Goal: Find specific page/section: Find specific page/section

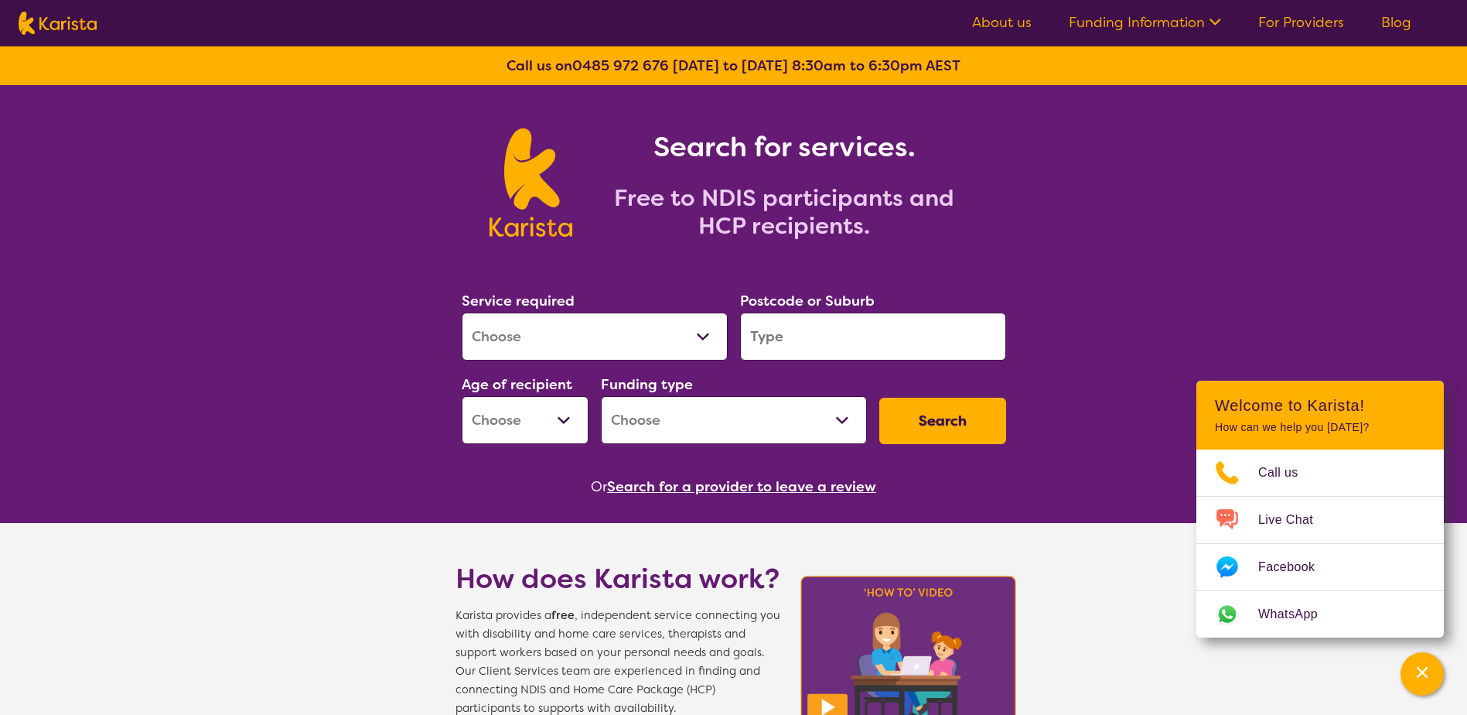
click at [627, 327] on select "Allied Health Assistant Assessment ([MEDICAL_DATA] or [MEDICAL_DATA]) Behaviour…" at bounding box center [595, 336] width 266 height 48
select select "[MEDICAL_DATA]"
click at [462, 312] on select "Allied Health Assistant Assessment ([MEDICAL_DATA] or [MEDICAL_DATA]) Behaviour…" at bounding box center [595, 336] width 266 height 48
click at [811, 334] on input "search" at bounding box center [873, 336] width 266 height 48
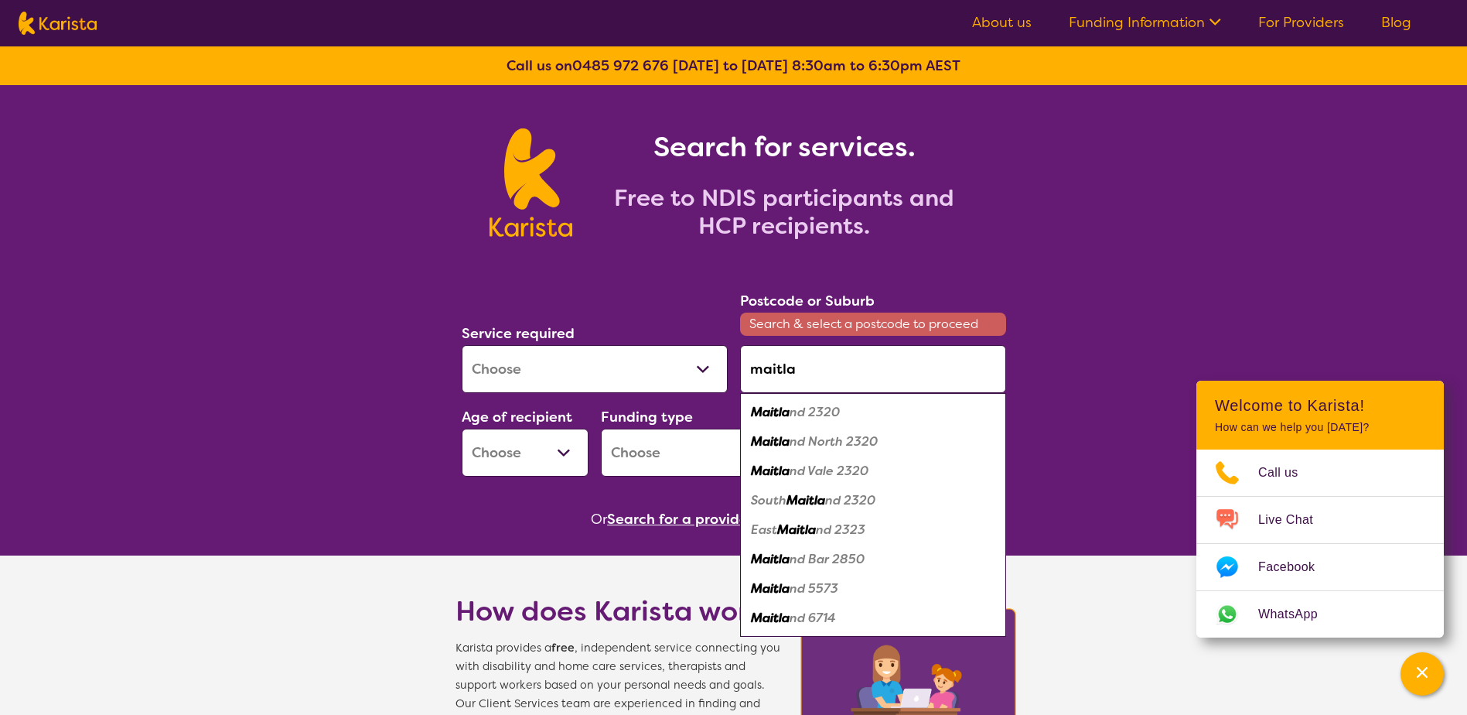
click at [802, 408] on em "nd 2320" at bounding box center [815, 412] width 50 height 16
type input "2320"
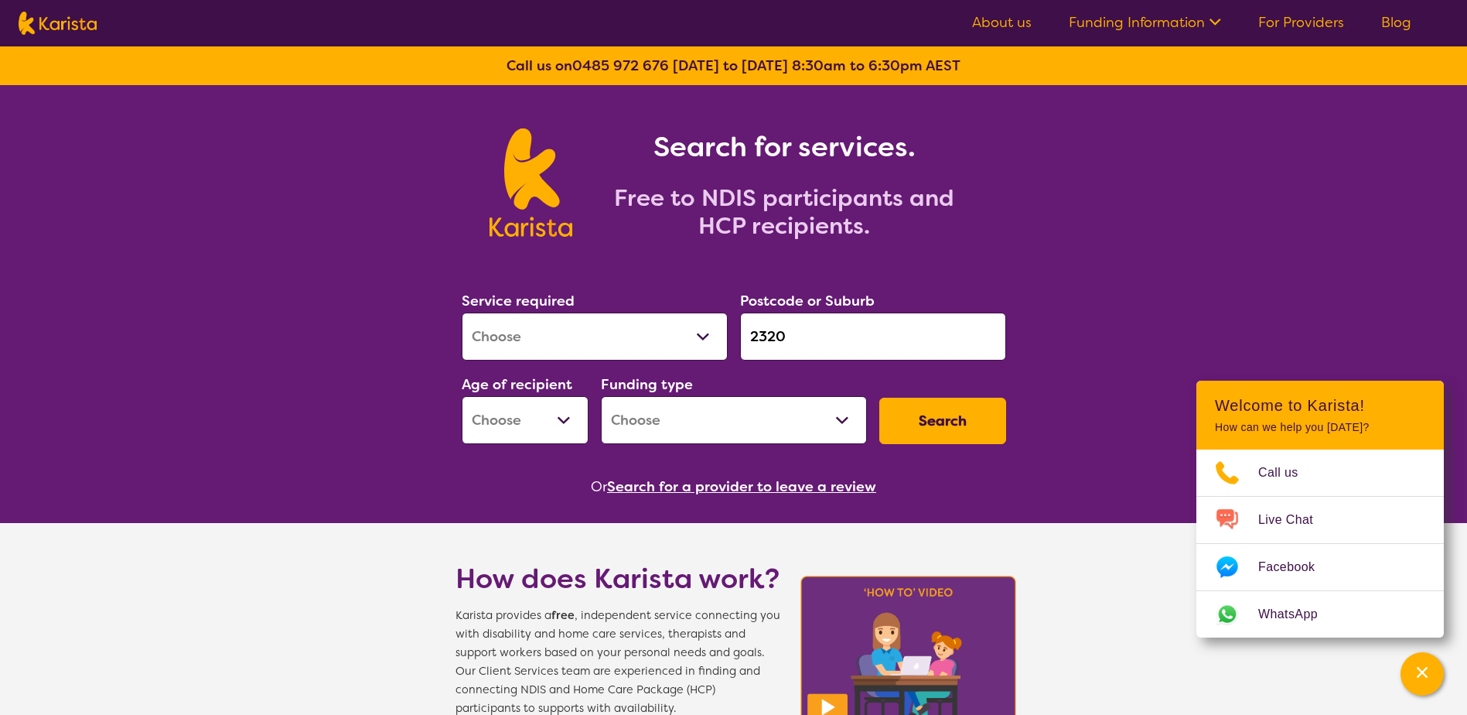
click at [538, 420] on select "Early Childhood - 0 to 9 Child - 10 to 11 Adolescent - 12 to 17 Adult - 18 to 6…" at bounding box center [525, 420] width 127 height 48
select select "EC"
click at [462, 396] on select "Early Childhood - 0 to 9 Child - 10 to 11 Adolescent - 12 to 17 Adult - 18 to 6…" at bounding box center [525, 420] width 127 height 48
click at [675, 420] on select "Home Care Package (HCP) National Disability Insurance Scheme (NDIS) I don't know" at bounding box center [734, 420] width 266 height 48
select select "NDIS"
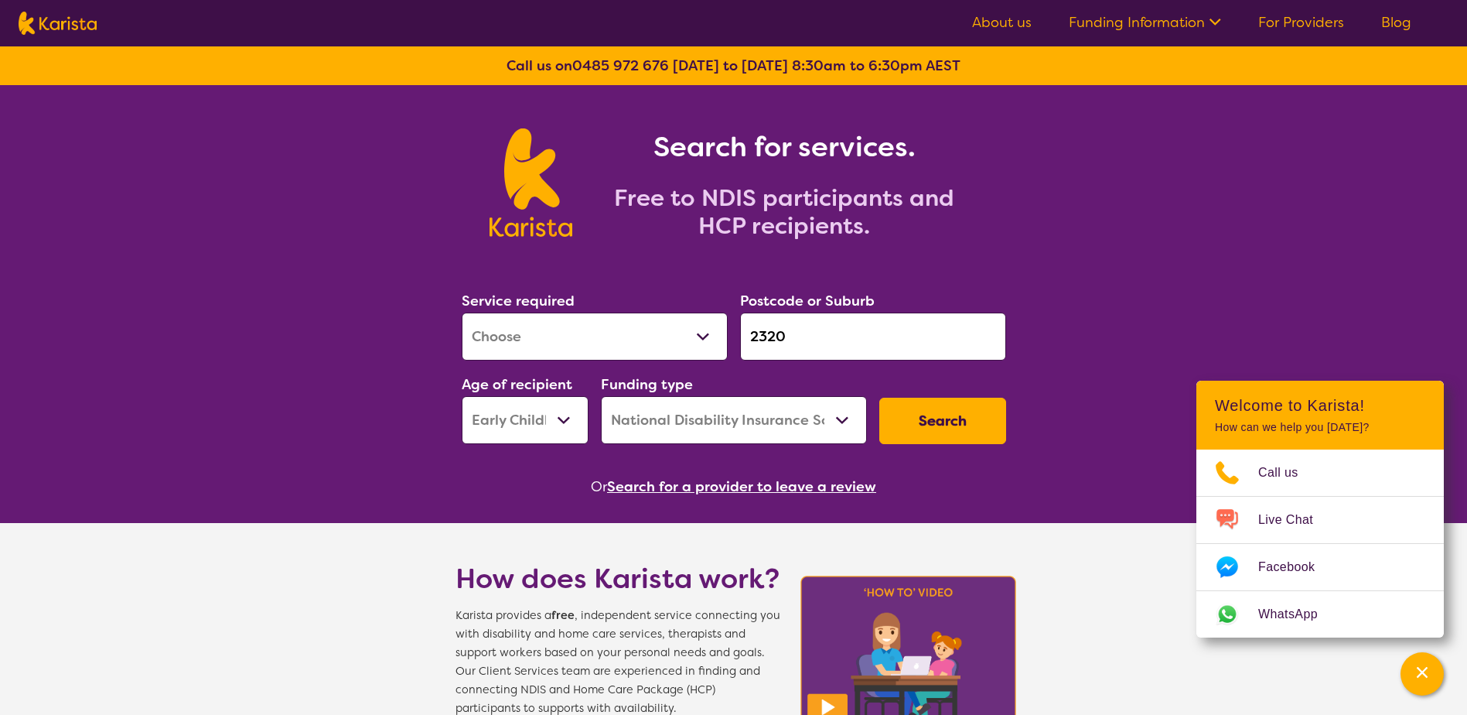
click at [601, 396] on select "Home Care Package (HCP) National Disability Insurance Scheme (NDIS) I don't know" at bounding box center [734, 420] width 266 height 48
click at [961, 418] on button "Search" at bounding box center [942, 421] width 127 height 46
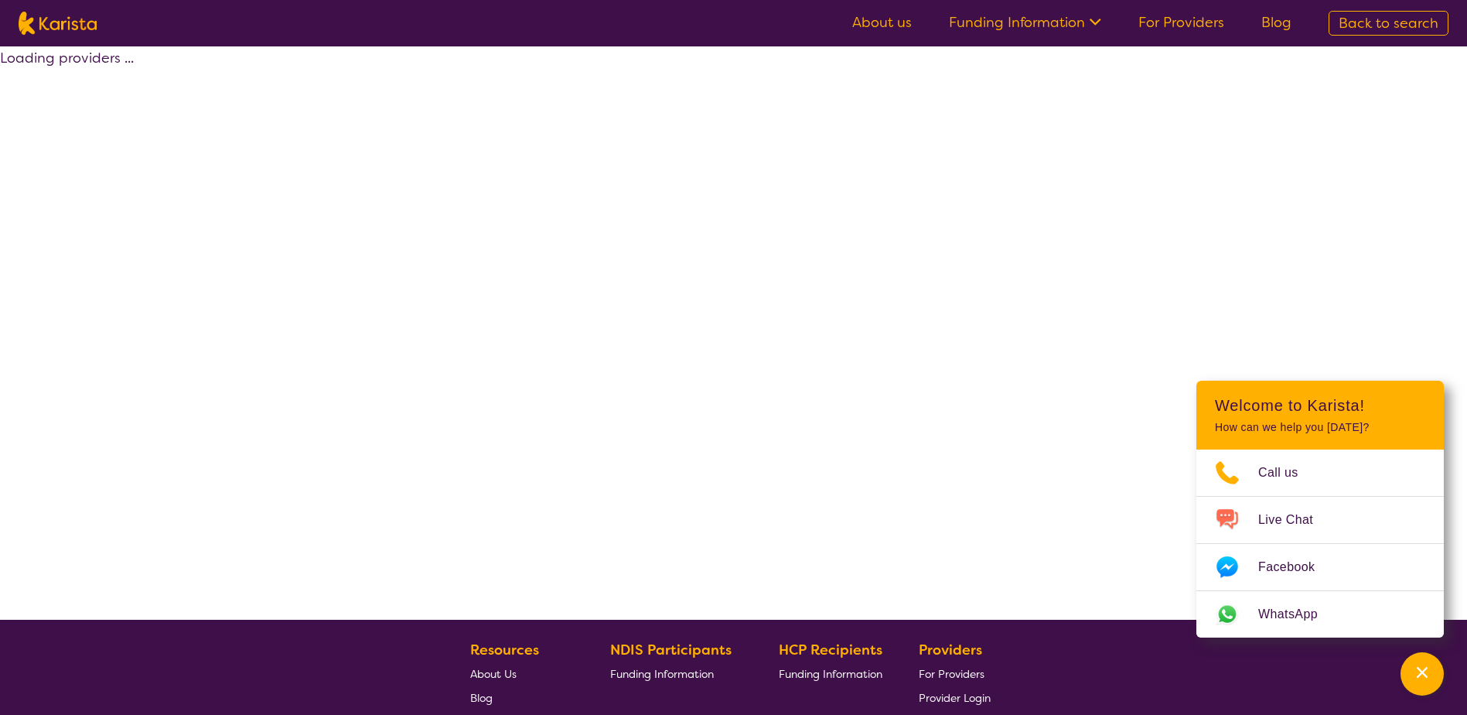
select select "by_score"
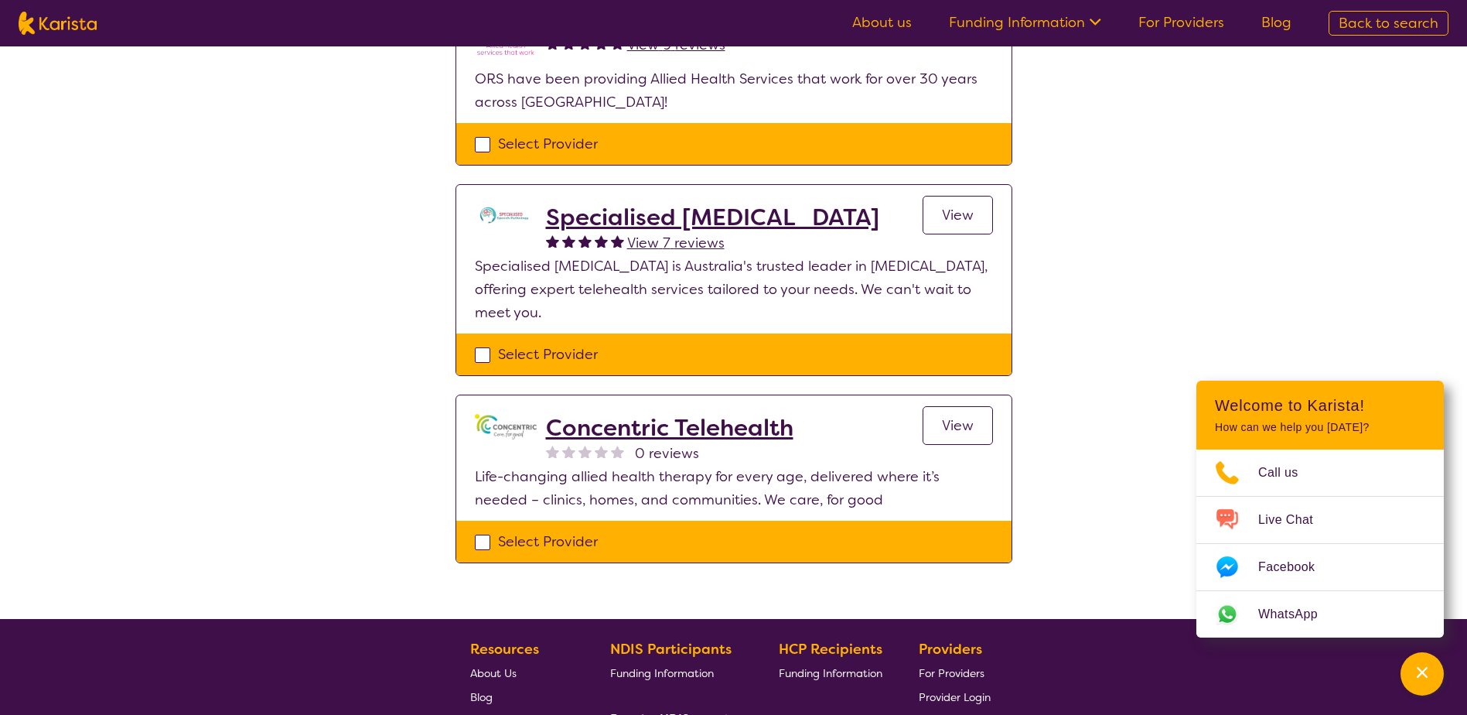
scroll to position [232, 0]
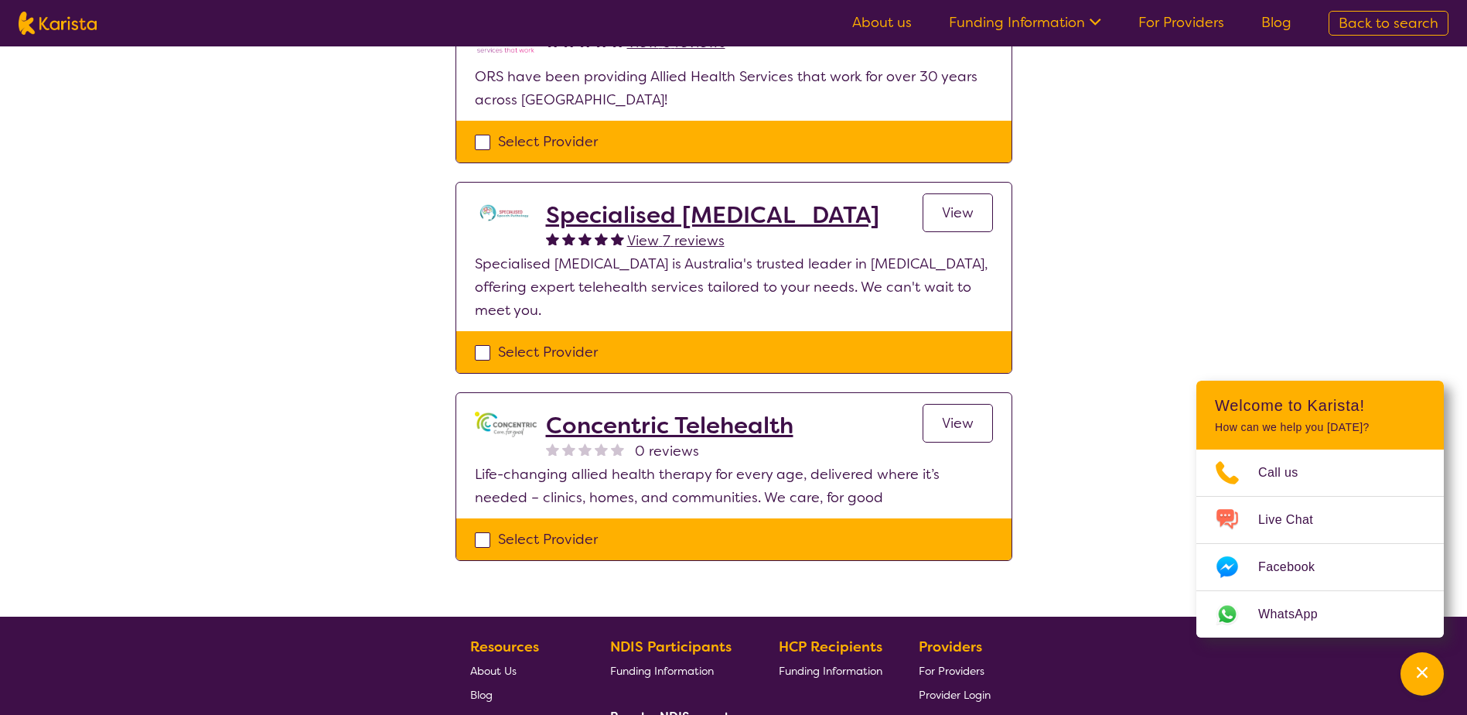
click at [702, 213] on h2 "Specialised [MEDICAL_DATA]" at bounding box center [712, 215] width 333 height 28
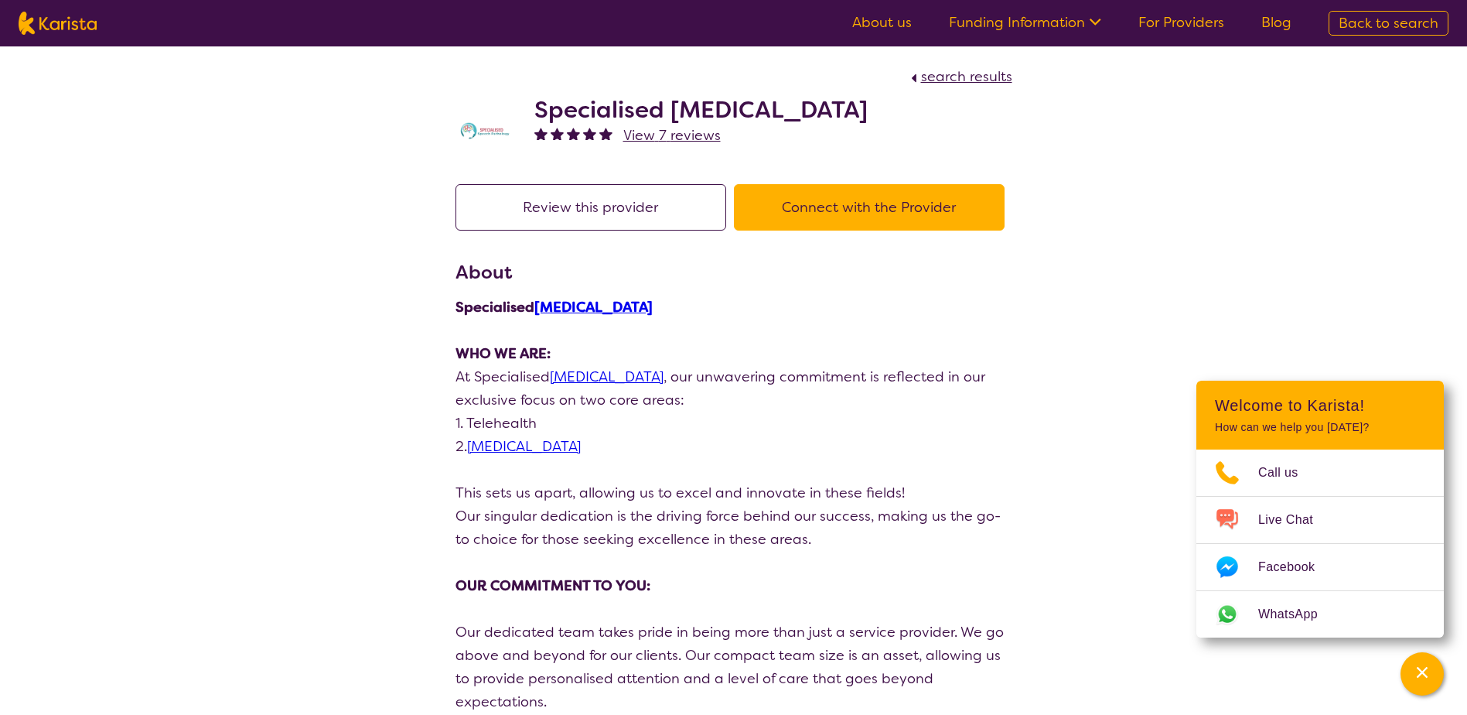
click at [888, 186] on button "Connect with the Provider" at bounding box center [869, 207] width 271 height 46
select select "by_score"
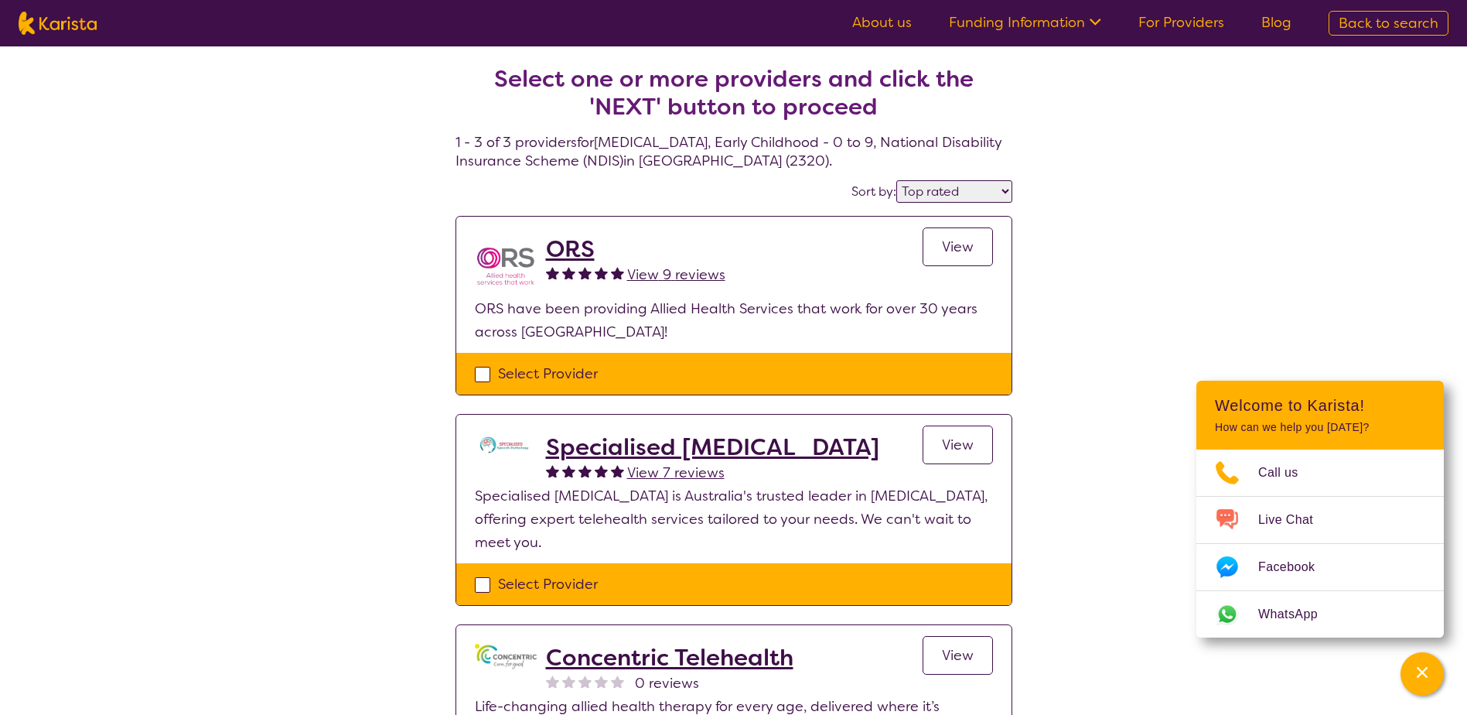
scroll to position [232, 0]
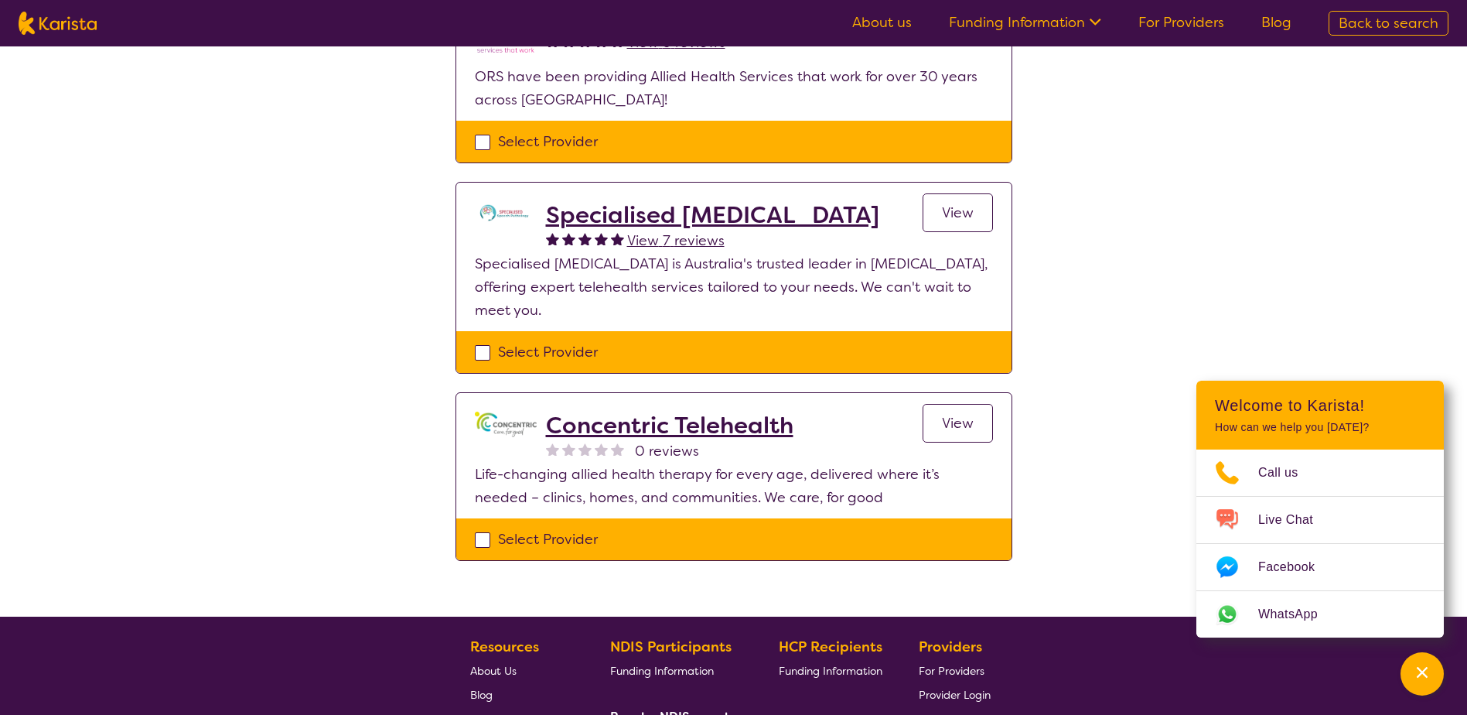
select select "[MEDICAL_DATA]"
select select "EC"
select select "NDIS"
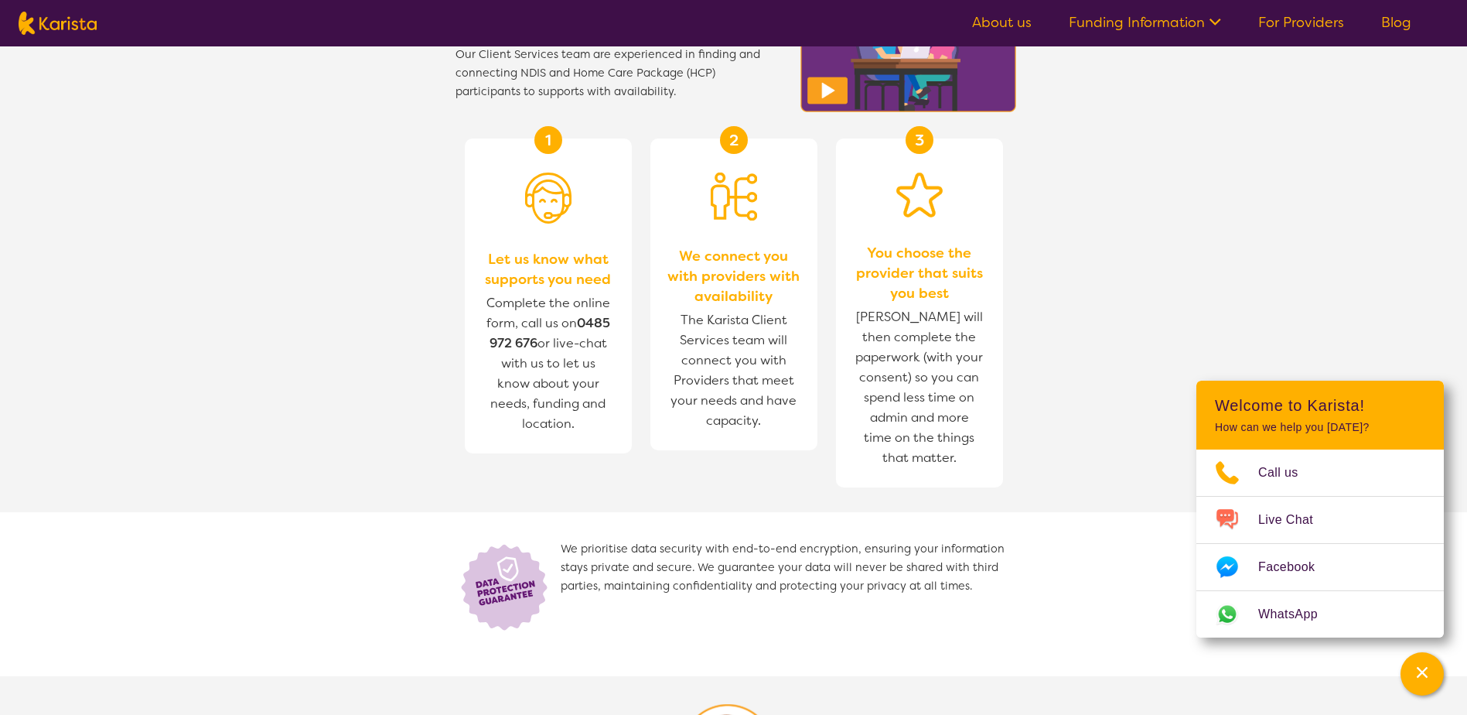
scroll to position [696, 0]
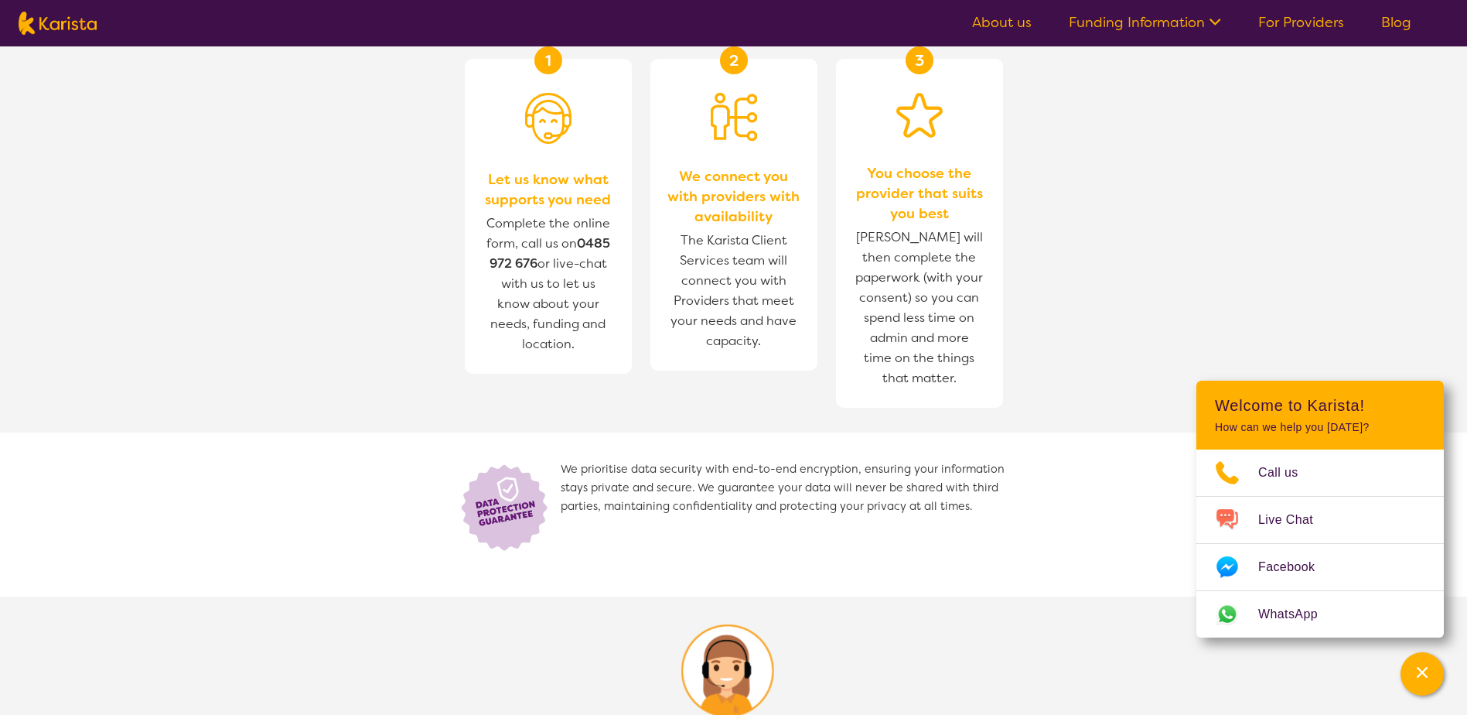
click at [63, 22] on img at bounding box center [58, 23] width 78 height 23
